Goal: Task Accomplishment & Management: Manage account settings

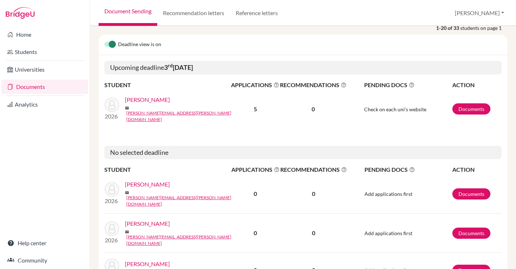
scroll to position [93, 0]
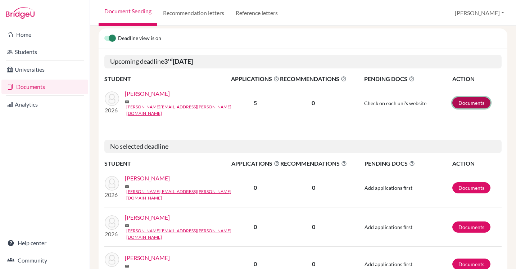
click at [471, 102] on link "Documents" at bounding box center [472, 102] width 38 height 11
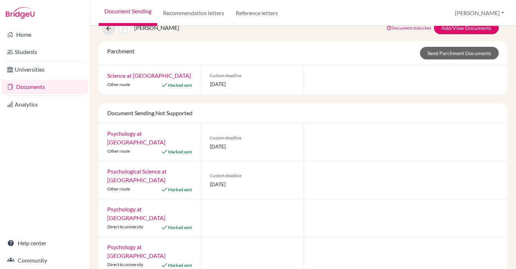
scroll to position [44, 0]
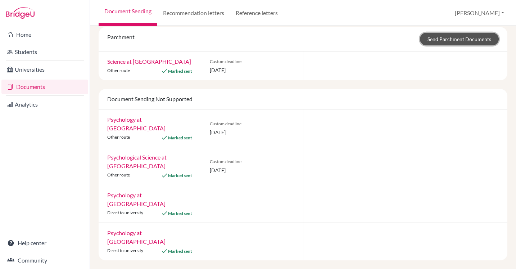
click at [456, 40] on link "Send Parchment Documents" at bounding box center [459, 39] width 79 height 13
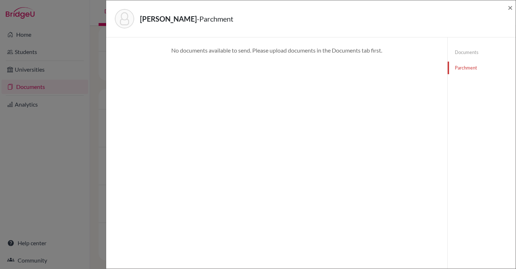
click at [466, 51] on link "Documents" at bounding box center [482, 52] width 68 height 13
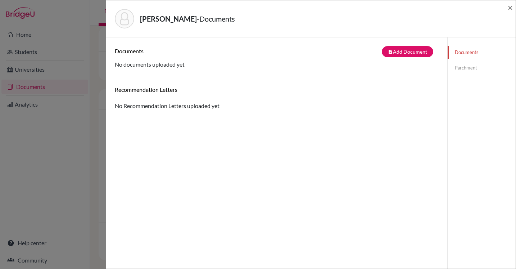
click at [63, 56] on div "Leong, Katrina - Documents × Documents note_add Add Document Document type Chan…" at bounding box center [258, 134] width 516 height 269
click at [130, 52] on h6 "Documents" at bounding box center [196, 51] width 162 height 7
click at [511, 8] on span "×" at bounding box center [510, 7] width 5 height 10
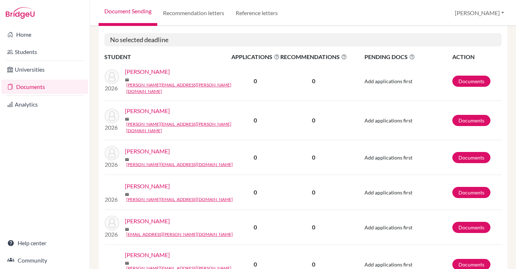
scroll to position [201, 0]
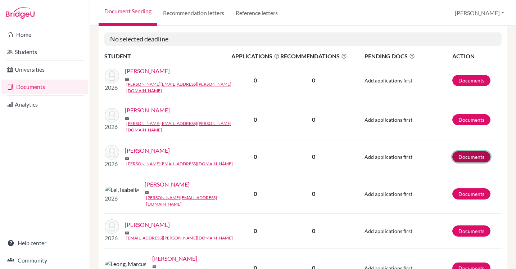
click at [472, 151] on link "Documents" at bounding box center [472, 156] width 38 height 11
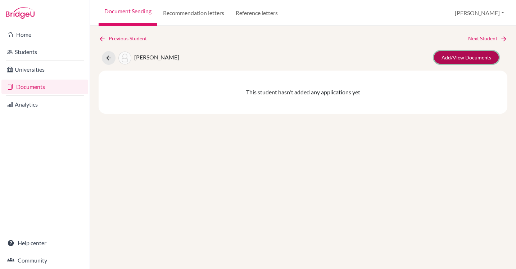
click at [471, 59] on link "Add/View Documents" at bounding box center [466, 57] width 65 height 13
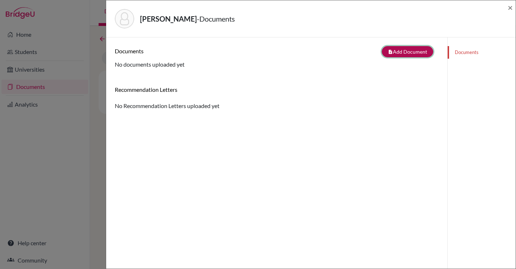
click at [418, 50] on button "note_add Add Document" at bounding box center [408, 51] width 52 height 11
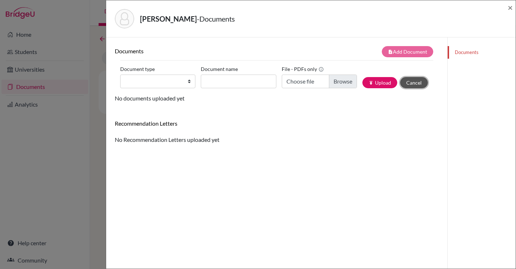
click at [417, 84] on button "Cancel" at bounding box center [414, 82] width 28 height 11
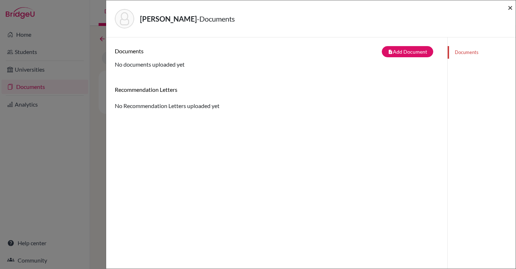
click at [512, 6] on span "×" at bounding box center [510, 7] width 5 height 10
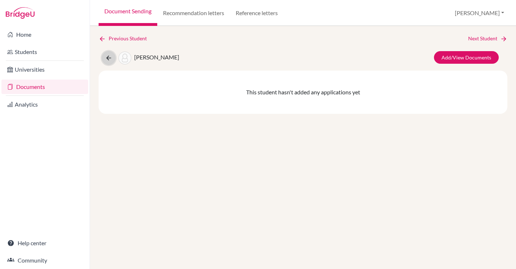
click at [109, 61] on icon at bounding box center [108, 57] width 7 height 7
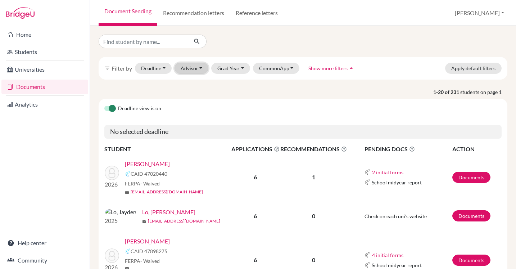
click at [200, 68] on button "Advisor" at bounding box center [192, 68] width 34 height 11
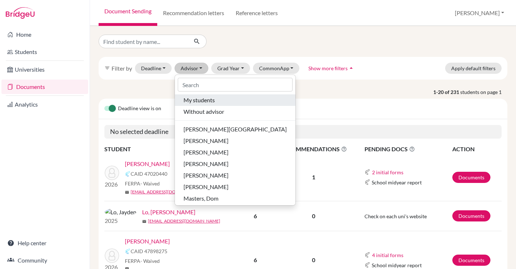
click at [204, 101] on span "My students" at bounding box center [199, 100] width 31 height 9
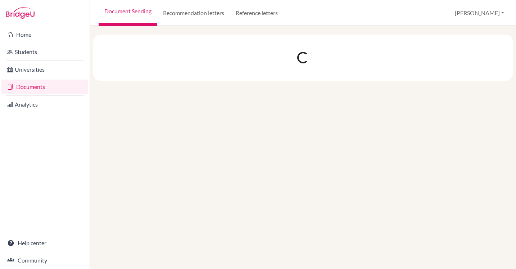
select select "10"
select select "11"
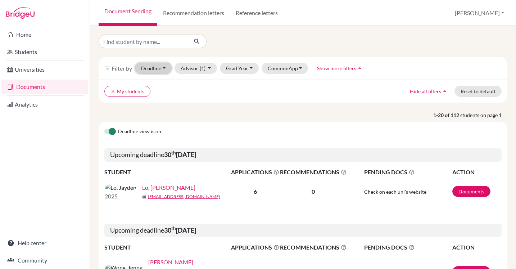
click at [165, 67] on button "Deadline - Select a date range Or double click for a single date selection [DAT…" at bounding box center [153, 68] width 37 height 11
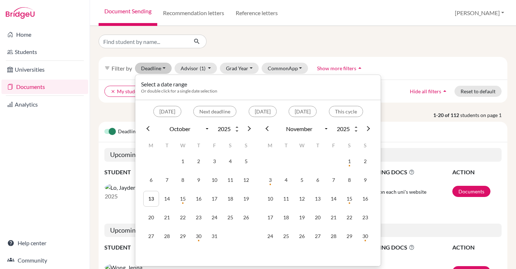
click at [112, 98] on div "clear My students Hide all filters arrow_drop_up Reset to default" at bounding box center [303, 91] width 409 height 23
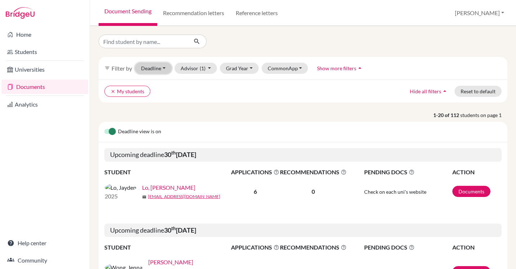
click at [167, 67] on button "Deadline - Select a date range Or double click for a single date selection Toda…" at bounding box center [153, 68] width 37 height 11
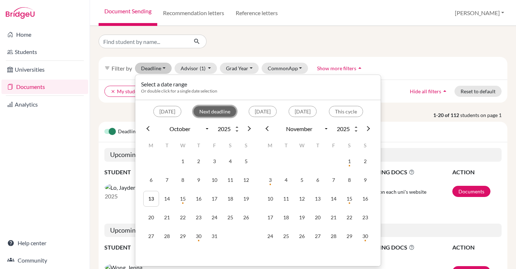
click at [197, 111] on button "Next deadline" at bounding box center [214, 111] width 43 height 11
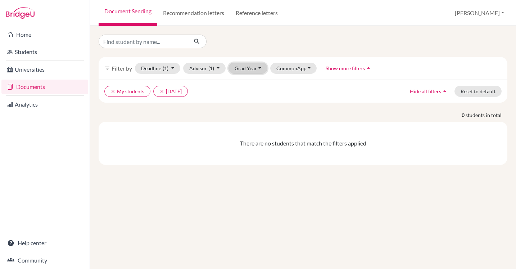
click at [260, 69] on button "Grad Year" at bounding box center [248, 68] width 39 height 11
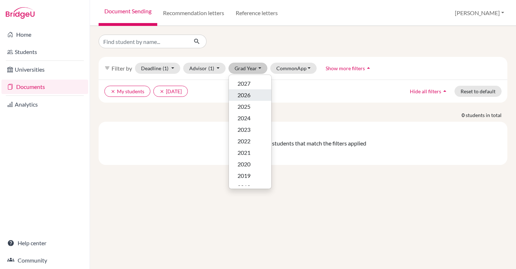
click at [253, 96] on div "2026" at bounding box center [250, 95] width 25 height 9
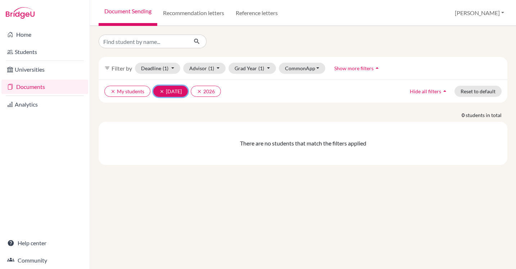
click at [161, 90] on icon "clear" at bounding box center [162, 91] width 5 height 5
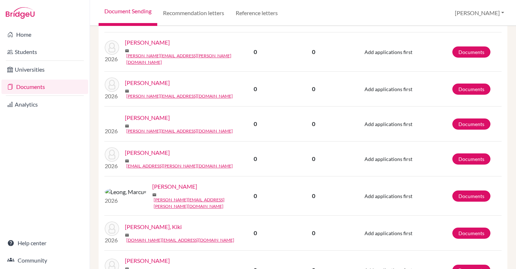
scroll to position [269, 0]
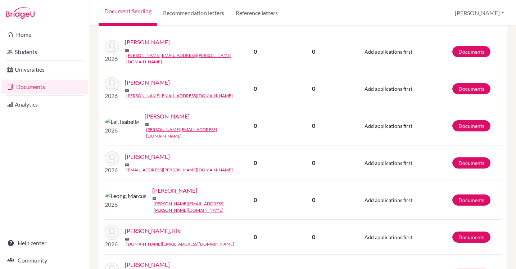
click at [147, 78] on link "[PERSON_NAME]" at bounding box center [147, 82] width 45 height 9
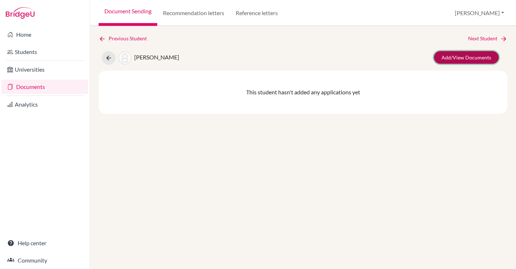
click at [464, 58] on link "Add/View Documents" at bounding box center [466, 57] width 65 height 13
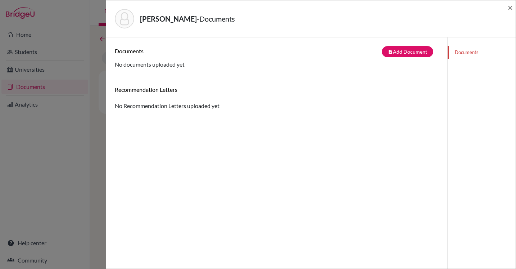
click at [462, 49] on link "Documents" at bounding box center [482, 52] width 68 height 13
click at [402, 53] on button "note_add Add Document" at bounding box center [408, 51] width 52 height 11
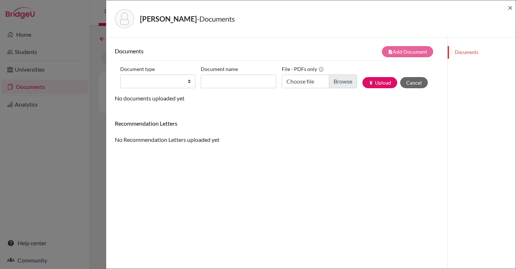
click at [81, 156] on div "Lao, Donald - Documents × Documents note_add Add Document Document type Change …" at bounding box center [258, 134] width 516 height 269
click at [511, 9] on span "×" at bounding box center [510, 7] width 5 height 10
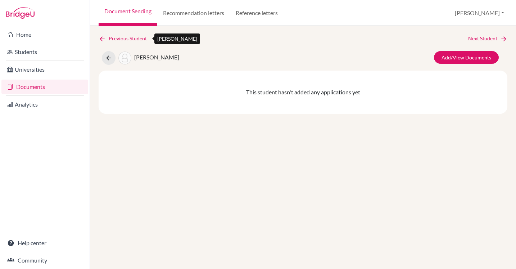
click at [102, 36] on icon at bounding box center [102, 38] width 7 height 7
click at [103, 39] on icon at bounding box center [102, 38] width 7 height 7
click at [106, 58] on icon at bounding box center [108, 57] width 7 height 7
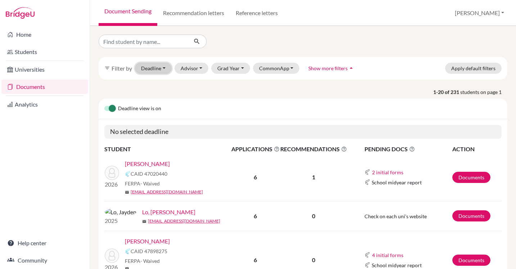
click at [166, 68] on button "Deadline - Select a date range Or double click for a single date selection [DAT…" at bounding box center [153, 68] width 37 height 11
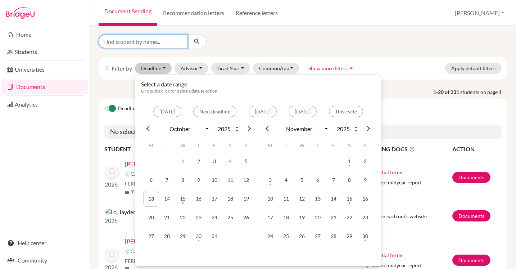
click at [161, 46] on input "Find student by name..." at bounding box center [143, 42] width 89 height 14
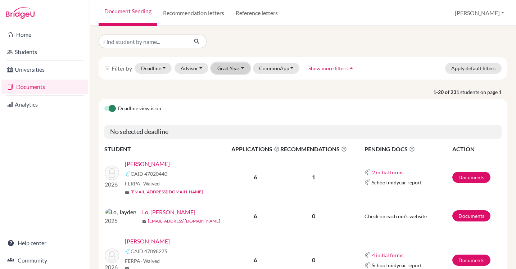
click at [242, 68] on button "Grad Year" at bounding box center [230, 68] width 39 height 11
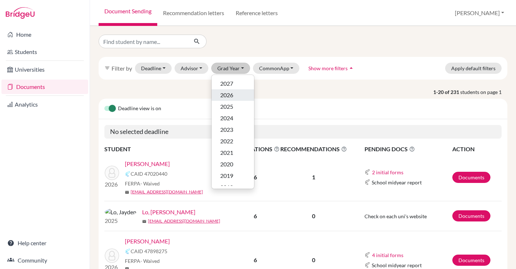
click at [236, 95] on div "2026" at bounding box center [232, 95] width 25 height 9
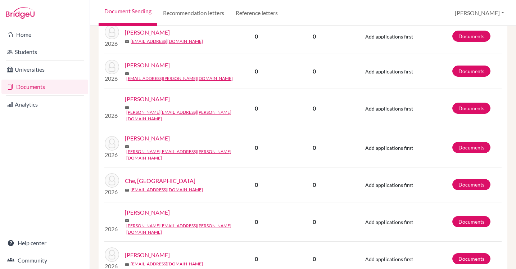
scroll to position [941, 0]
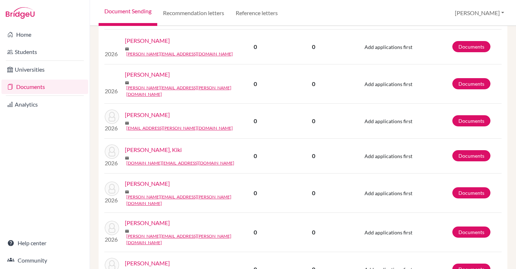
scroll to position [621, 0]
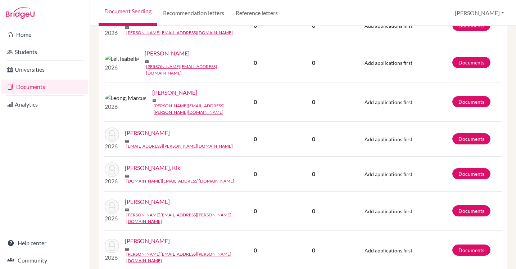
click at [138, 197] on link "Liang, Samuel" at bounding box center [147, 201] width 45 height 9
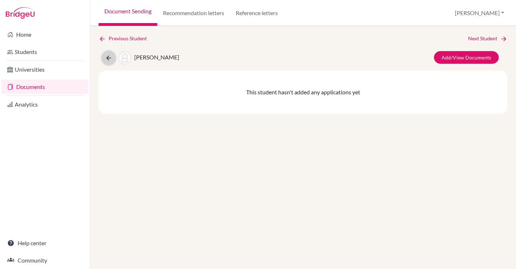
click at [107, 58] on icon at bounding box center [108, 57] width 7 height 7
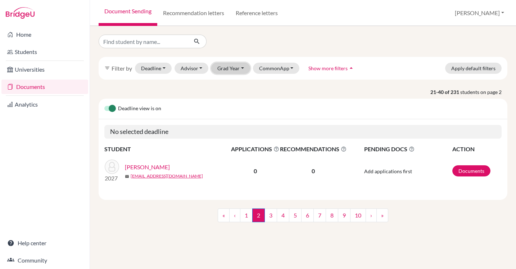
click at [241, 70] on button "Grad Year" at bounding box center [230, 68] width 39 height 11
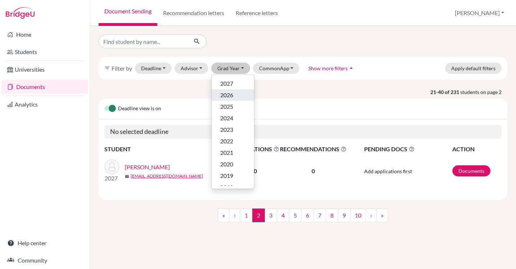
click at [234, 93] on div "2026" at bounding box center [232, 95] width 25 height 9
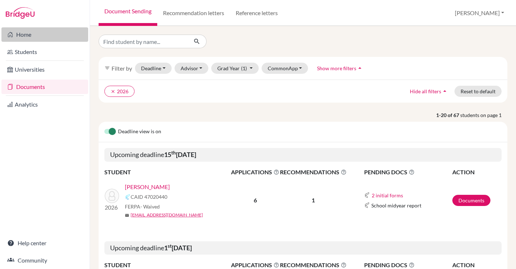
click at [31, 35] on link "Home" at bounding box center [44, 34] width 87 height 14
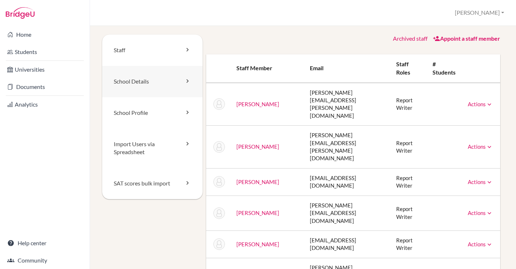
click at [192, 81] on link "School Details" at bounding box center [152, 81] width 100 height 31
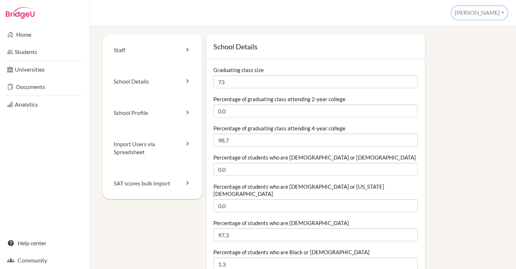
click at [491, 19] on button "[PERSON_NAME]" at bounding box center [480, 12] width 56 height 13
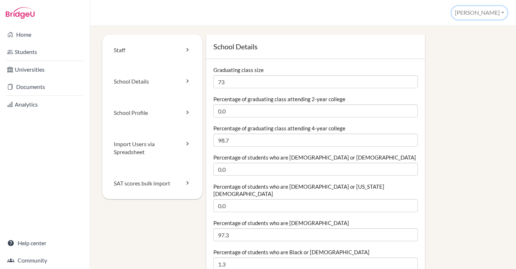
click at [490, 12] on button "[PERSON_NAME]" at bounding box center [480, 12] width 56 height 13
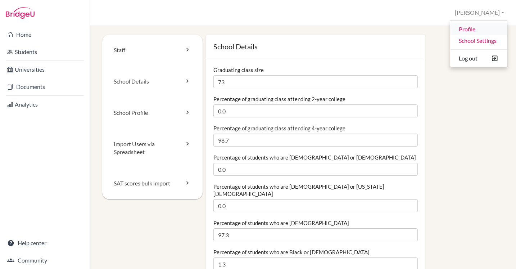
click at [479, 28] on link "Profile" at bounding box center [479, 29] width 57 height 12
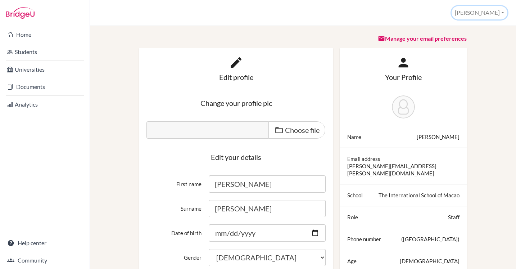
click at [493, 10] on button "[PERSON_NAME]" at bounding box center [480, 12] width 56 height 13
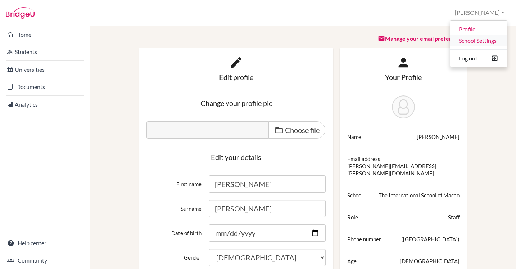
click at [474, 40] on link "School Settings" at bounding box center [479, 41] width 57 height 12
